Goal: Register for event/course

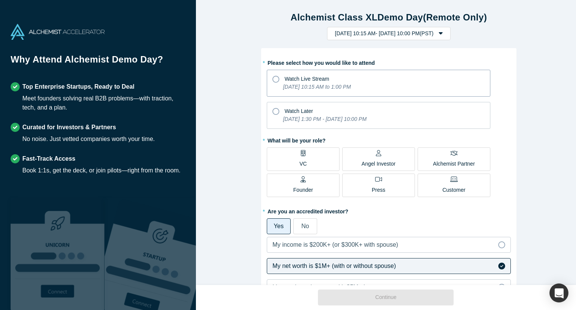
click at [275, 79] on icon at bounding box center [275, 79] width 7 height 7
click at [0, 0] on input "Watch Live Stream [DATE] 10:15 AM to 1:00 PM" at bounding box center [0, 0] width 0 height 0
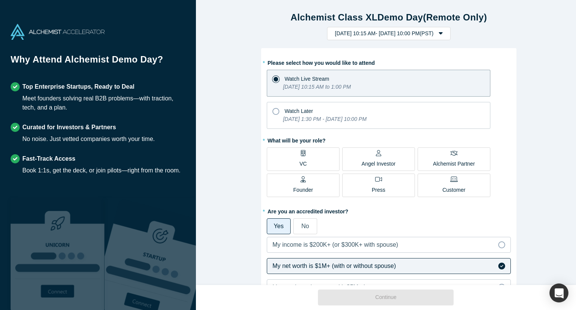
click at [426, 163] on label "Alchemist Partner" at bounding box center [454, 158] width 73 height 23
click at [0, 0] on input "Alchemist Partner" at bounding box center [0, 0] width 0 height 0
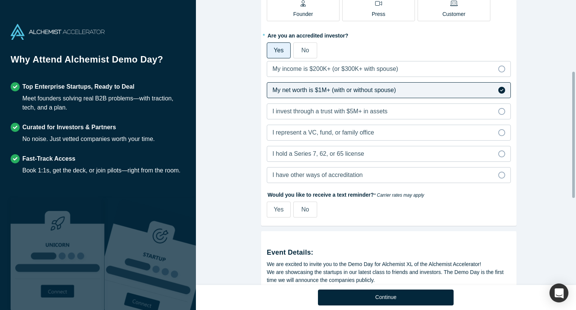
scroll to position [189, 0]
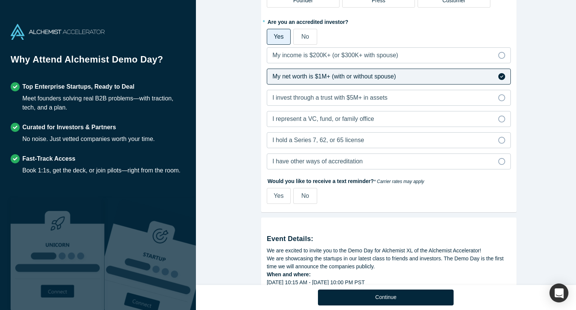
click at [278, 197] on span "Yes" at bounding box center [279, 196] width 10 height 6
click at [0, 0] on input "Yes" at bounding box center [0, 0] width 0 height 0
select select "US"
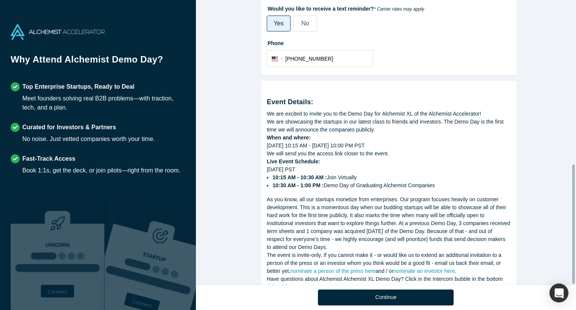
scroll to position [390, 0]
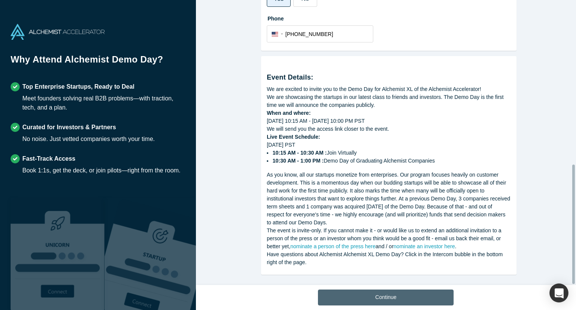
click at [371, 296] on button "Continue" at bounding box center [386, 298] width 136 height 16
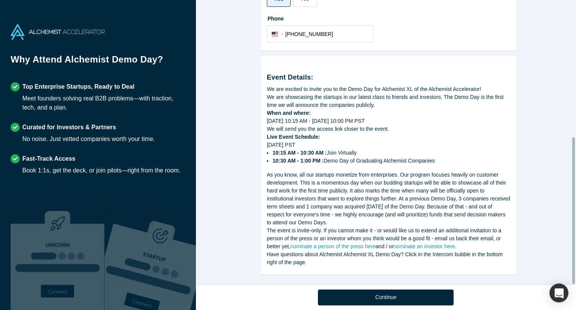
scroll to position [266, 0]
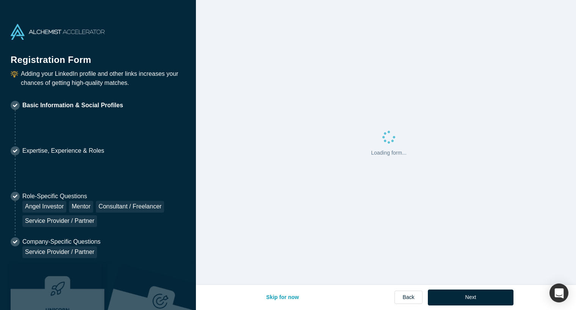
select select "US"
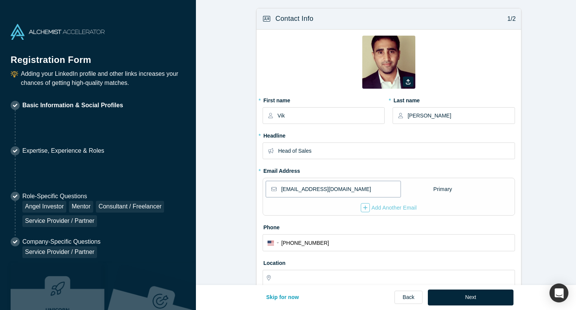
type input "[GEOGRAPHIC_DATA], [GEOGRAPHIC_DATA], [GEOGRAPHIC_DATA]"
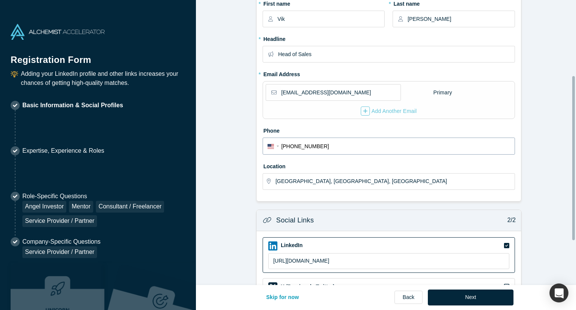
scroll to position [93, 0]
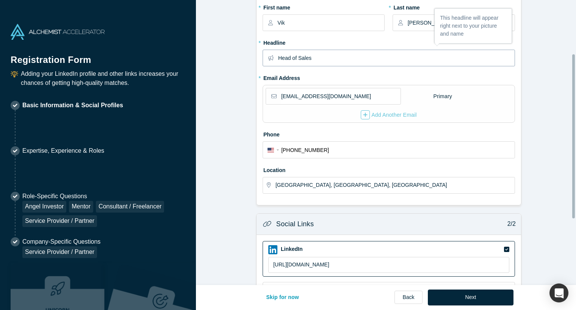
drag, startPoint x: 288, startPoint y: 55, endPoint x: 265, endPoint y: 56, distance: 22.8
click at [265, 56] on div "Head of Sales" at bounding box center [389, 58] width 252 height 17
type input "VP of Sales"
click at [221, 121] on form "Contact Info 1/2 Zoom Save Remove Upload New * First name [PERSON_NAME] * Last …" at bounding box center [389, 152] width 386 height 474
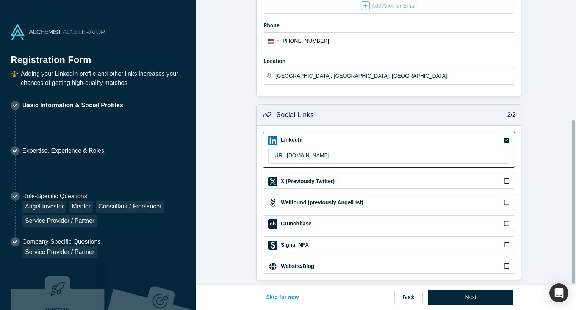
scroll to position [207, 0]
click at [454, 297] on button "Next" at bounding box center [471, 298] width 86 height 16
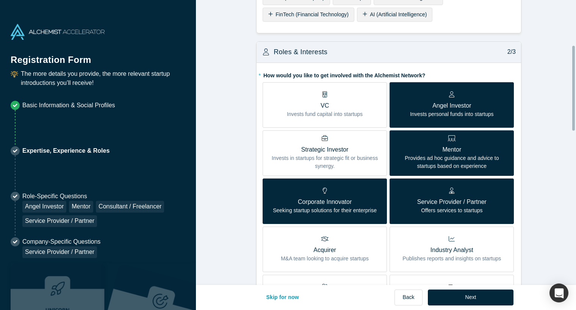
scroll to position [152, 0]
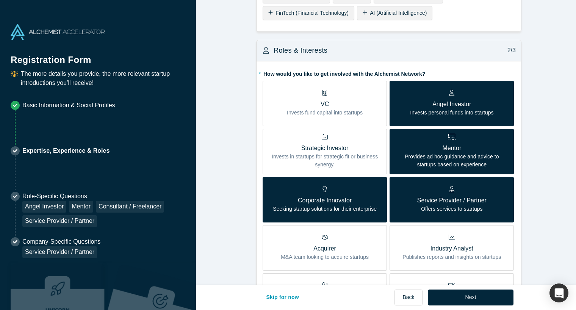
click at [459, 297] on button "Next" at bounding box center [471, 298] width 86 height 16
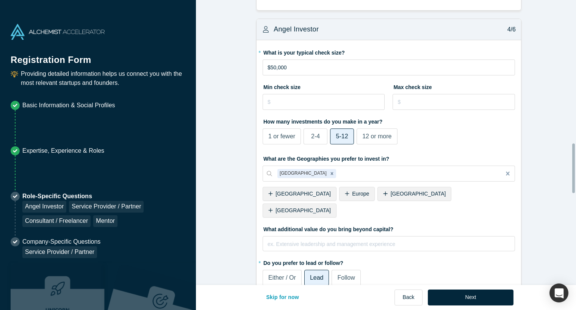
scroll to position [819, 0]
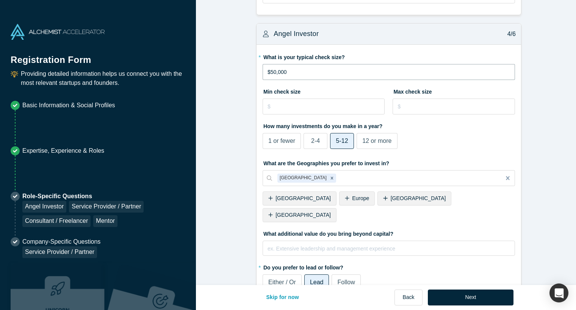
click at [270, 71] on input "$50,000" at bounding box center [389, 72] width 252 height 16
type input "$5,000"
type input "$25,000"
click at [246, 114] on form "Mentor / Advisor 1/6 * What mentor type would you prefer? Regular Mentor Direct…" at bounding box center [389, 2] width 386 height 1627
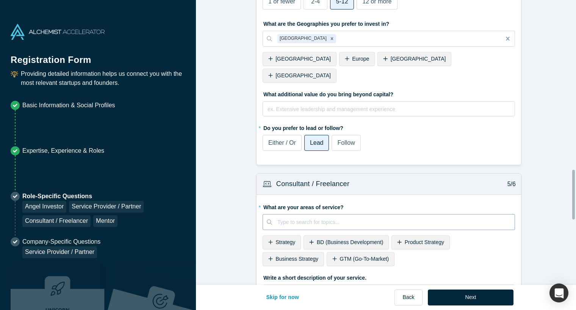
scroll to position [970, 0]
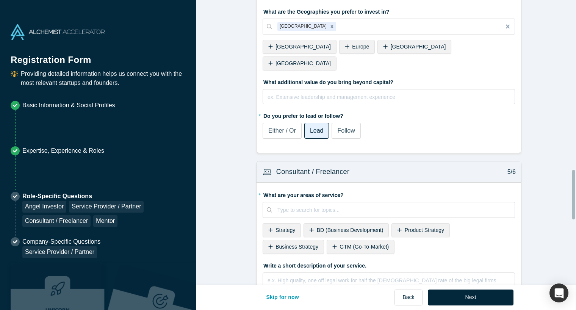
click at [288, 127] on span "Either / Or" at bounding box center [282, 130] width 28 height 6
click at [0, 0] on input "Either / Or" at bounding box center [0, 0] width 0 height 0
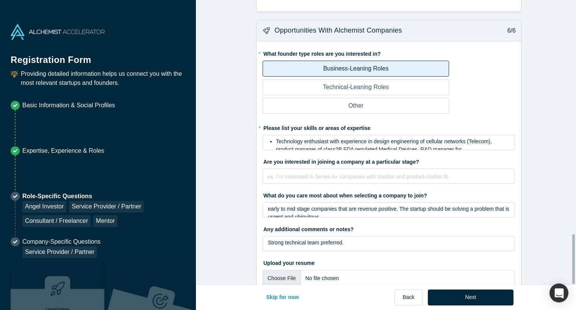
scroll to position [1340, 0]
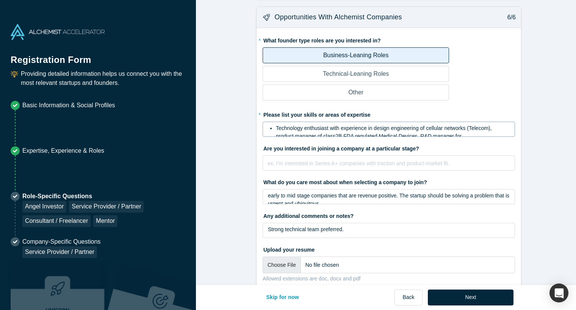
click at [415, 125] on span "Technology enthusiast with experience in design engineering of cellular network…" at bounding box center [391, 140] width 231 height 30
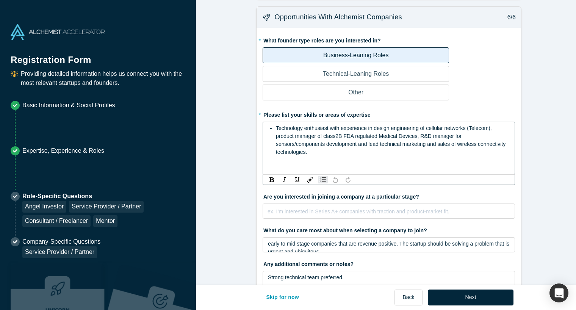
click at [287, 128] on div "Technology enthusiast with experience in design engineering of cellular network…" at bounding box center [393, 140] width 234 height 32
drag, startPoint x: 273, startPoint y: 107, endPoint x: 576, endPoint y: 135, distance: 304.1
click at [576, 135] on html "Registration Form Providing detailed information helps us connect you with the …" at bounding box center [288, 155] width 576 height 310
drag, startPoint x: 323, startPoint y: 94, endPoint x: 269, endPoint y: 99, distance: 54.5
click at [269, 108] on div "* Please list your skills or areas of expertise Technology enthusiast with expe…" at bounding box center [389, 146] width 252 height 77
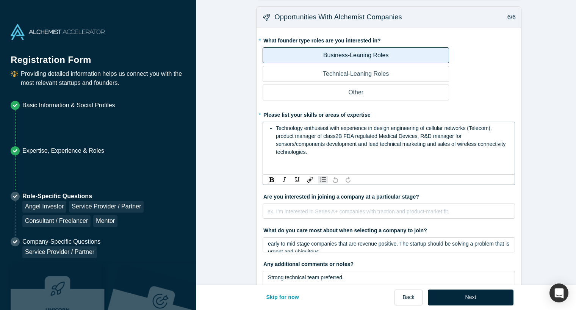
drag, startPoint x: 271, startPoint y: 108, endPoint x: 579, endPoint y: 154, distance: 310.7
click at [576, 154] on html "Registration Form Providing detailed information helps us connect you with the …" at bounding box center [288, 155] width 576 height 310
paste div "rdw-editor"
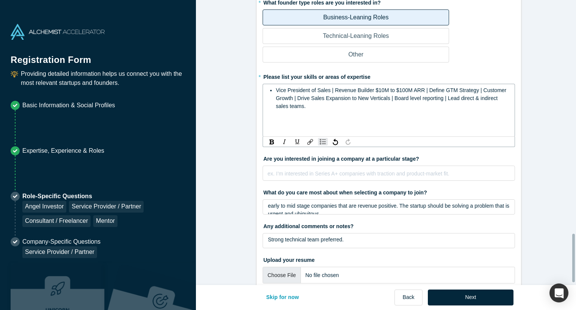
scroll to position [1388, 0]
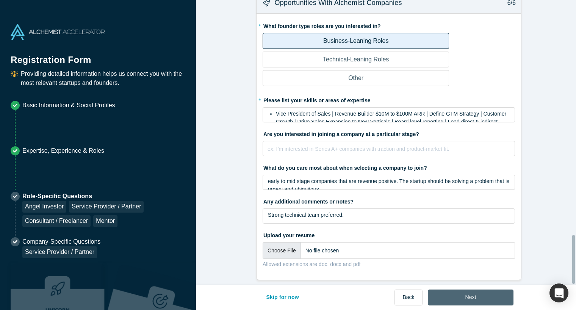
click at [450, 296] on button "Next" at bounding box center [471, 298] width 86 height 16
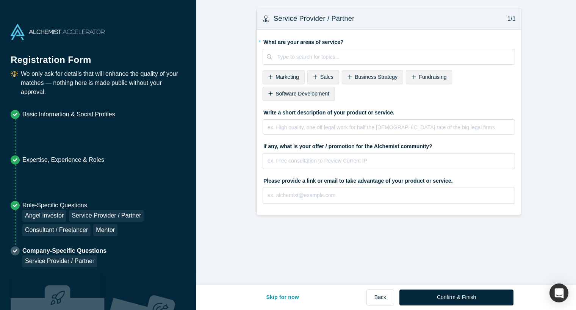
scroll to position [0, 0]
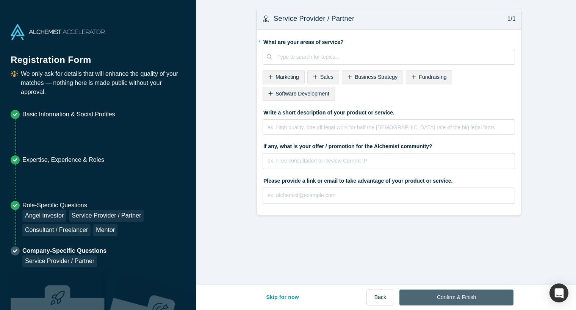
click at [450, 290] on button "Confirm & Finish" at bounding box center [456, 298] width 114 height 16
